Goal: Information Seeking & Learning: Learn about a topic

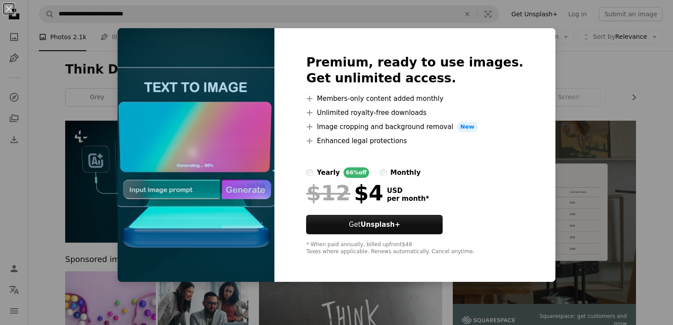
click at [236, 120] on img at bounding box center [196, 155] width 157 height 254
click at [266, 130] on img at bounding box center [196, 155] width 157 height 254
click at [93, 171] on div "An X shape Premium, ready to use images. Get unlimited access. A plus sign Memb…" at bounding box center [336, 162] width 673 height 325
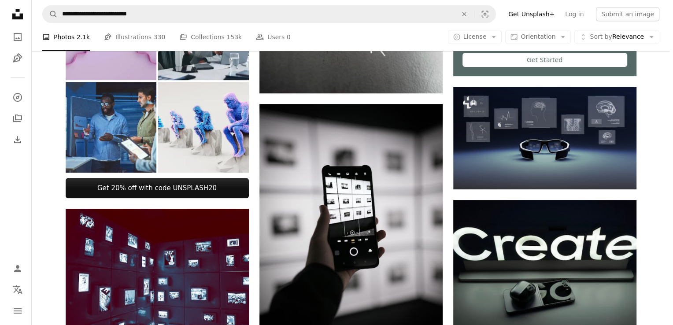
scroll to position [323, 0]
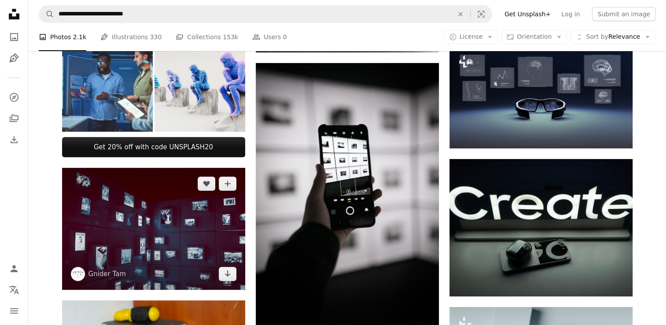
click at [167, 223] on img at bounding box center [153, 229] width 183 height 122
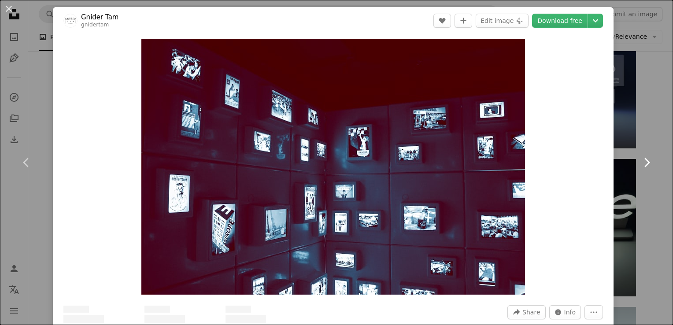
click at [643, 161] on icon "Chevron right" at bounding box center [647, 162] width 14 height 14
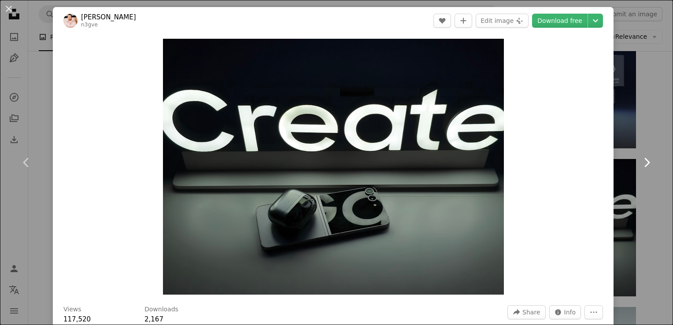
click at [640, 161] on icon "Chevron right" at bounding box center [647, 162] width 14 height 14
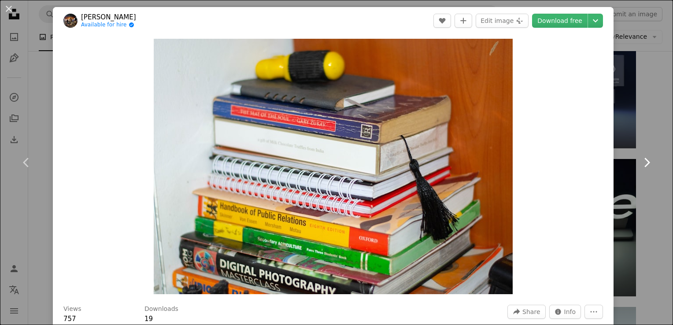
click at [640, 161] on icon "Chevron right" at bounding box center [647, 162] width 14 height 14
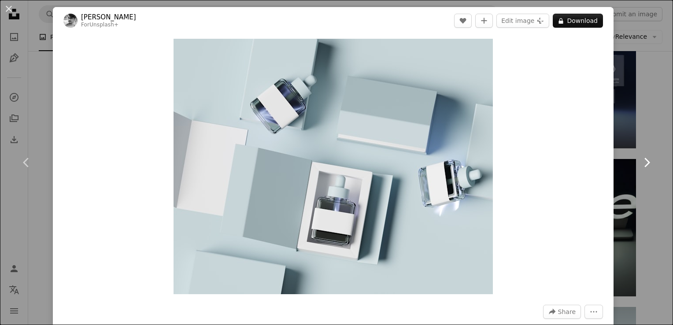
click at [640, 161] on icon "Chevron right" at bounding box center [647, 162] width 14 height 14
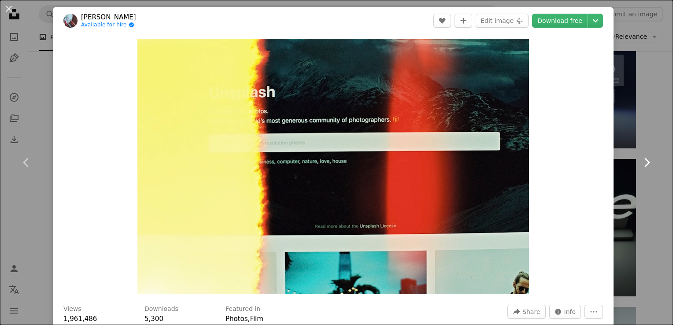
click at [640, 161] on icon "Chevron right" at bounding box center [647, 162] width 14 height 14
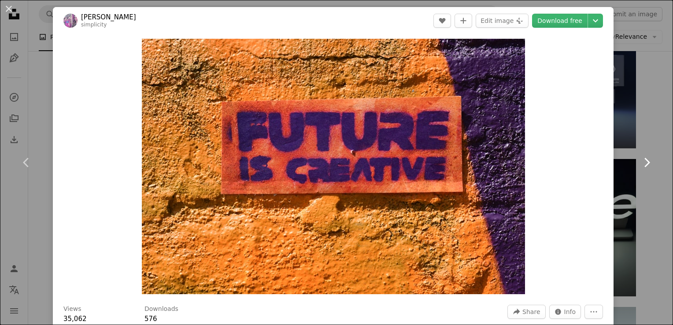
click at [640, 161] on icon "Chevron right" at bounding box center [647, 162] width 14 height 14
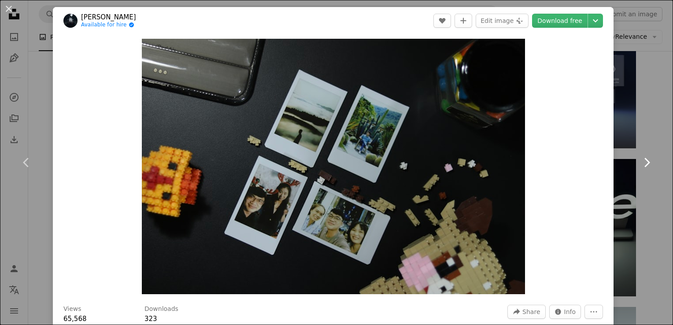
click at [640, 161] on icon "Chevron right" at bounding box center [647, 162] width 14 height 14
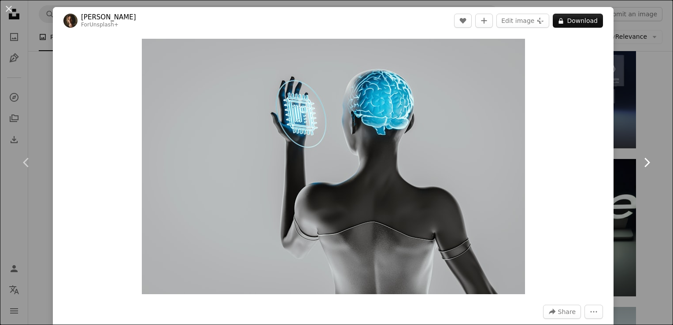
click at [640, 161] on icon "Chevron right" at bounding box center [647, 162] width 14 height 14
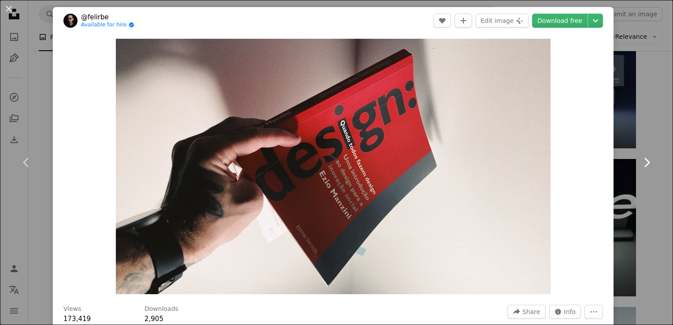
click at [640, 163] on icon "Chevron right" at bounding box center [647, 162] width 14 height 14
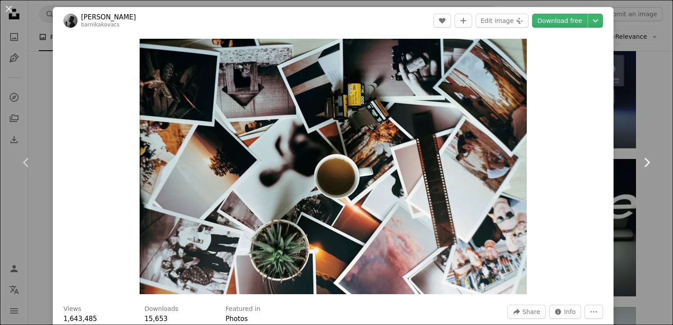
click at [640, 163] on icon "Chevron right" at bounding box center [647, 162] width 14 height 14
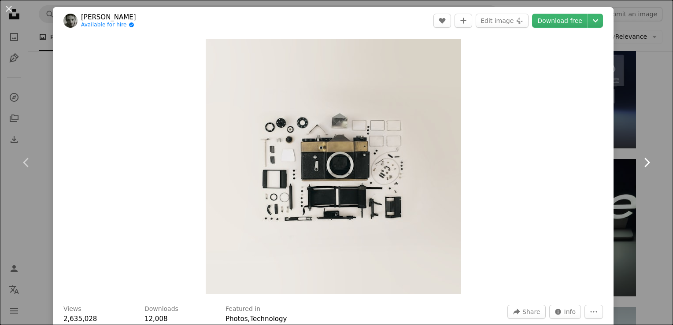
click at [640, 163] on icon "Chevron right" at bounding box center [647, 162] width 14 height 14
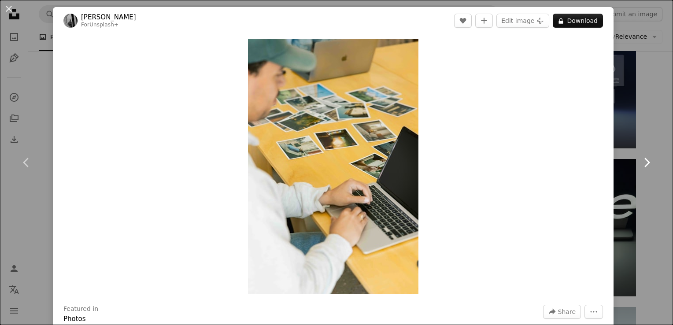
click at [640, 163] on icon "Chevron right" at bounding box center [647, 162] width 14 height 14
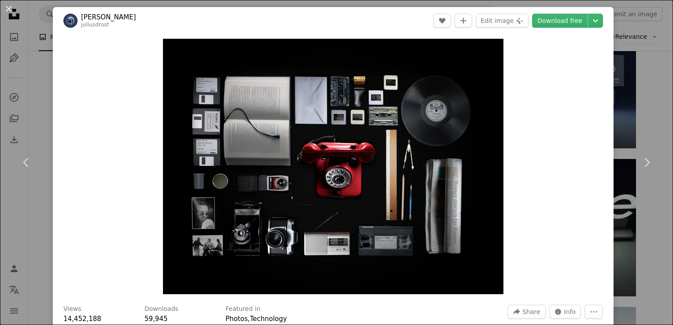
scroll to position [285, 0]
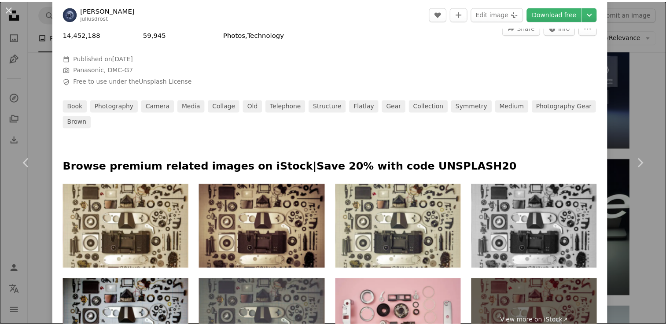
scroll to position [0, 0]
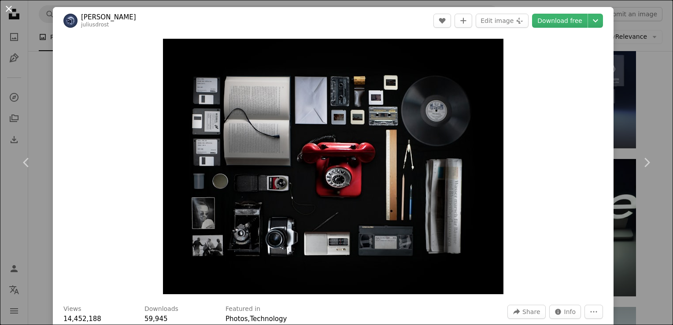
click at [9, 12] on button "An X shape" at bounding box center [9, 9] width 11 height 11
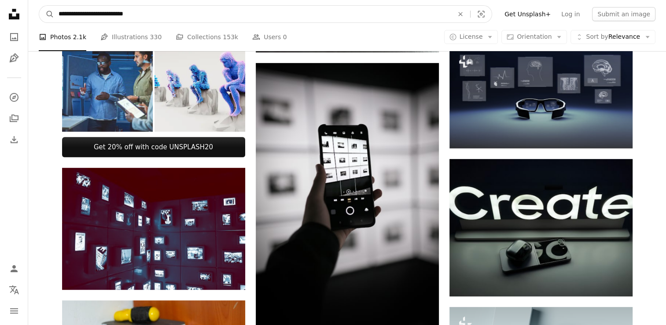
click at [197, 10] on input "**********" at bounding box center [252, 14] width 397 height 17
type input "**********"
click at [39, 6] on button "A magnifying glass" at bounding box center [46, 14] width 15 height 17
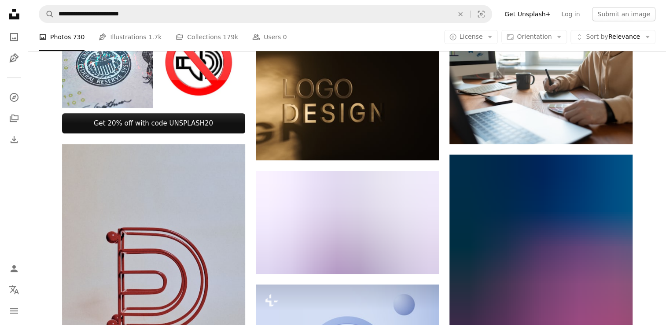
scroll to position [352, 0]
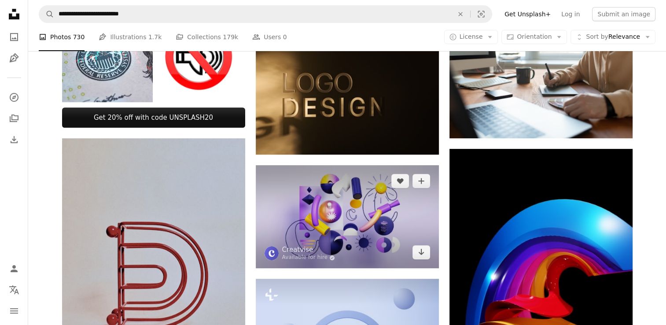
click at [379, 239] on img at bounding box center [347, 216] width 183 height 103
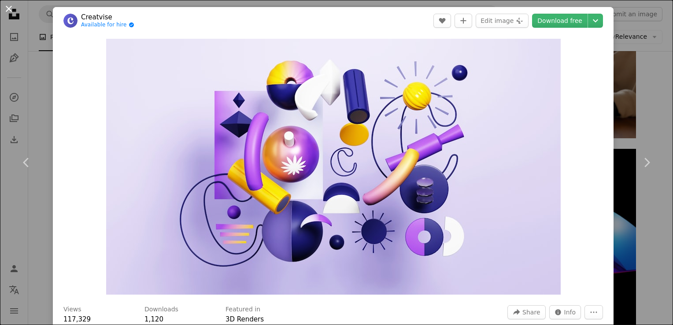
click at [7, 10] on button "An X shape" at bounding box center [9, 9] width 11 height 11
